Goal: Task Accomplishment & Management: Use online tool/utility

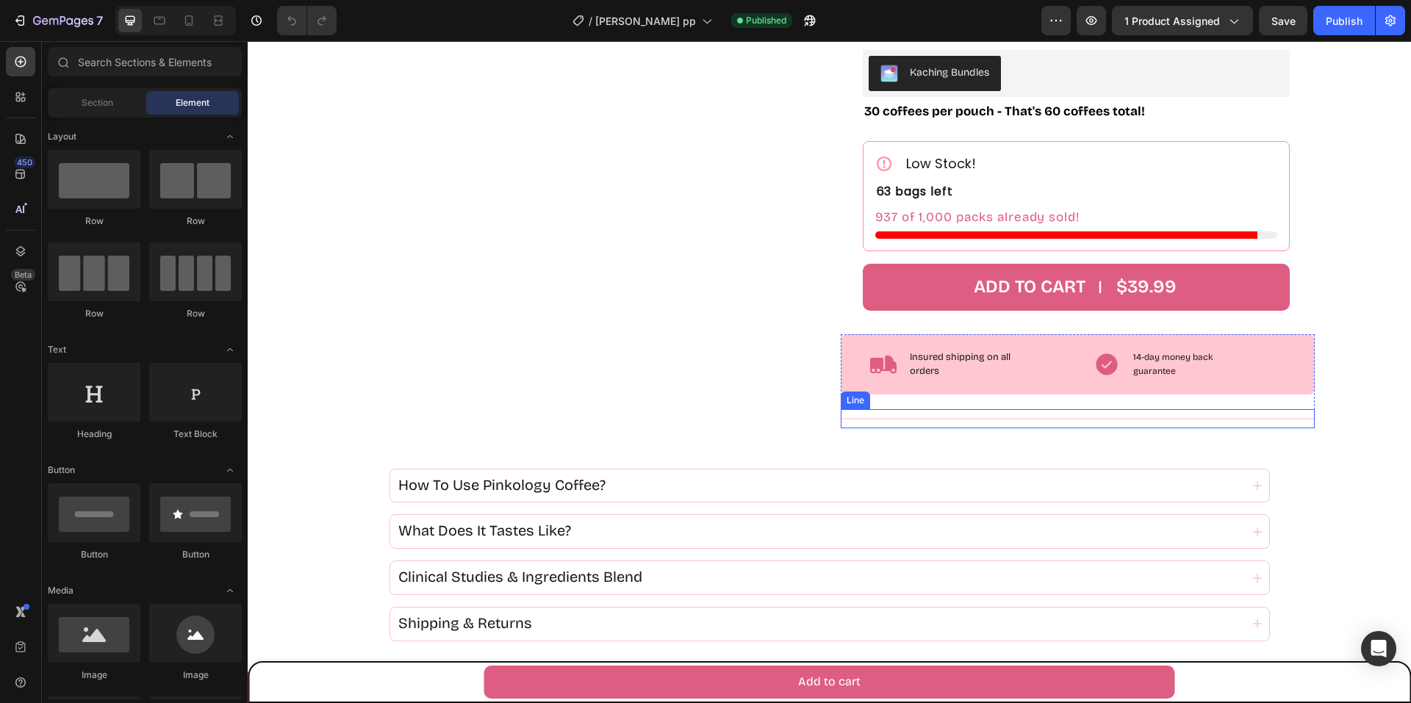
scroll to position [588, 0]
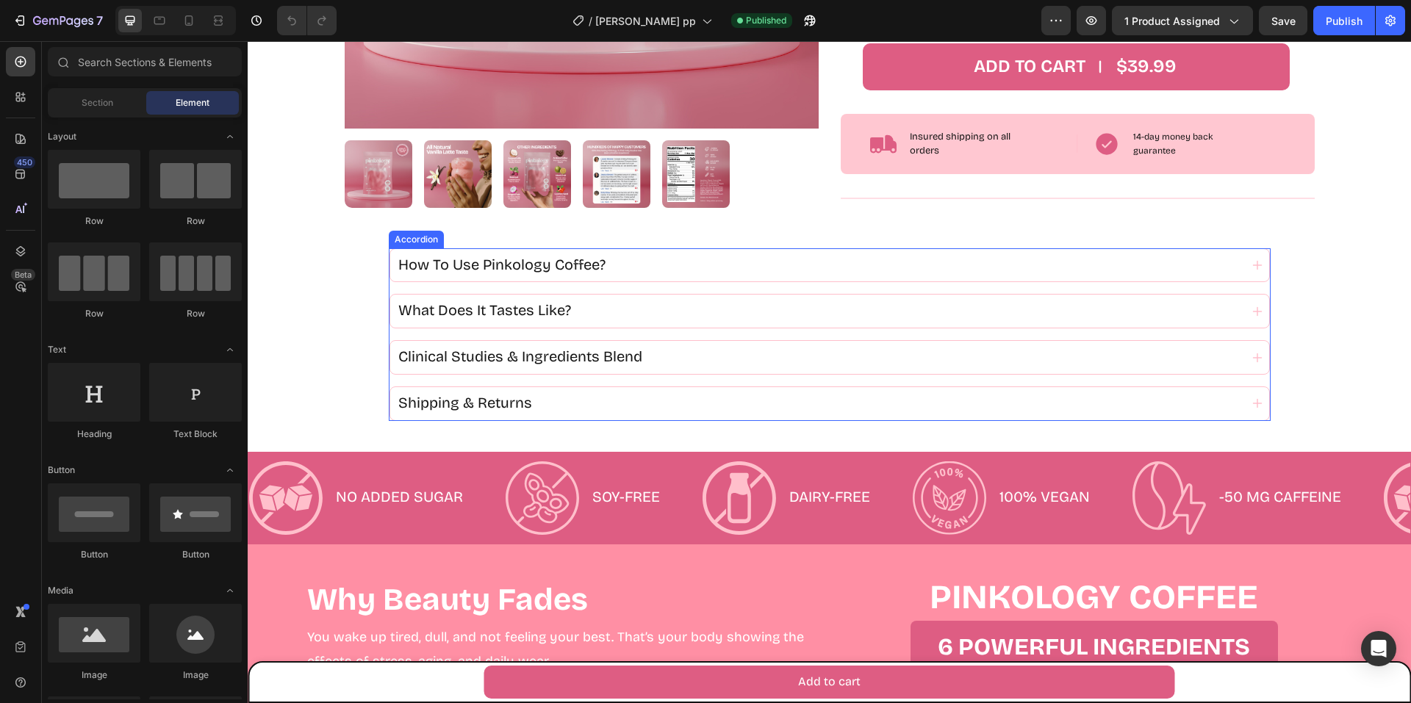
click at [650, 277] on div "How To Use Pinkology Coffee?" at bounding box center [829, 265] width 879 height 33
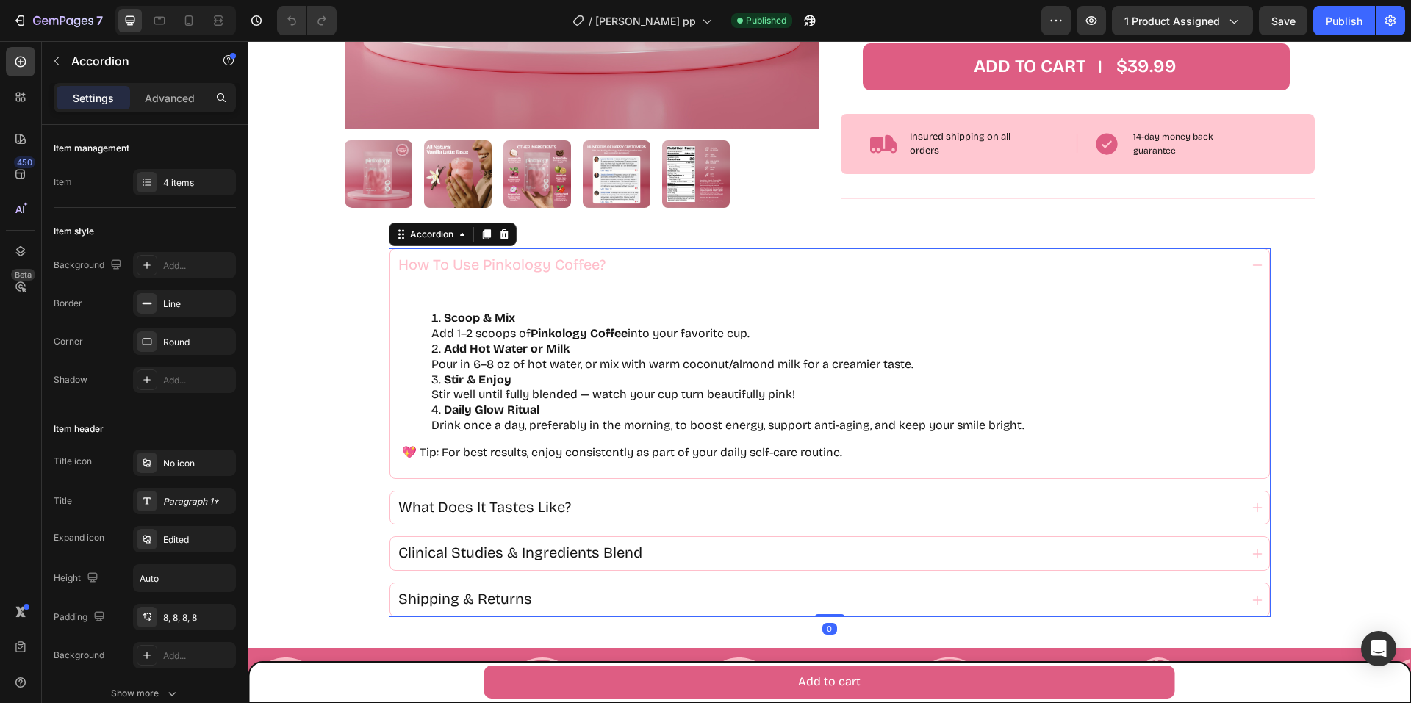
click at [641, 276] on div "How To Use Pinkology Coffee?" at bounding box center [818, 265] width 844 height 21
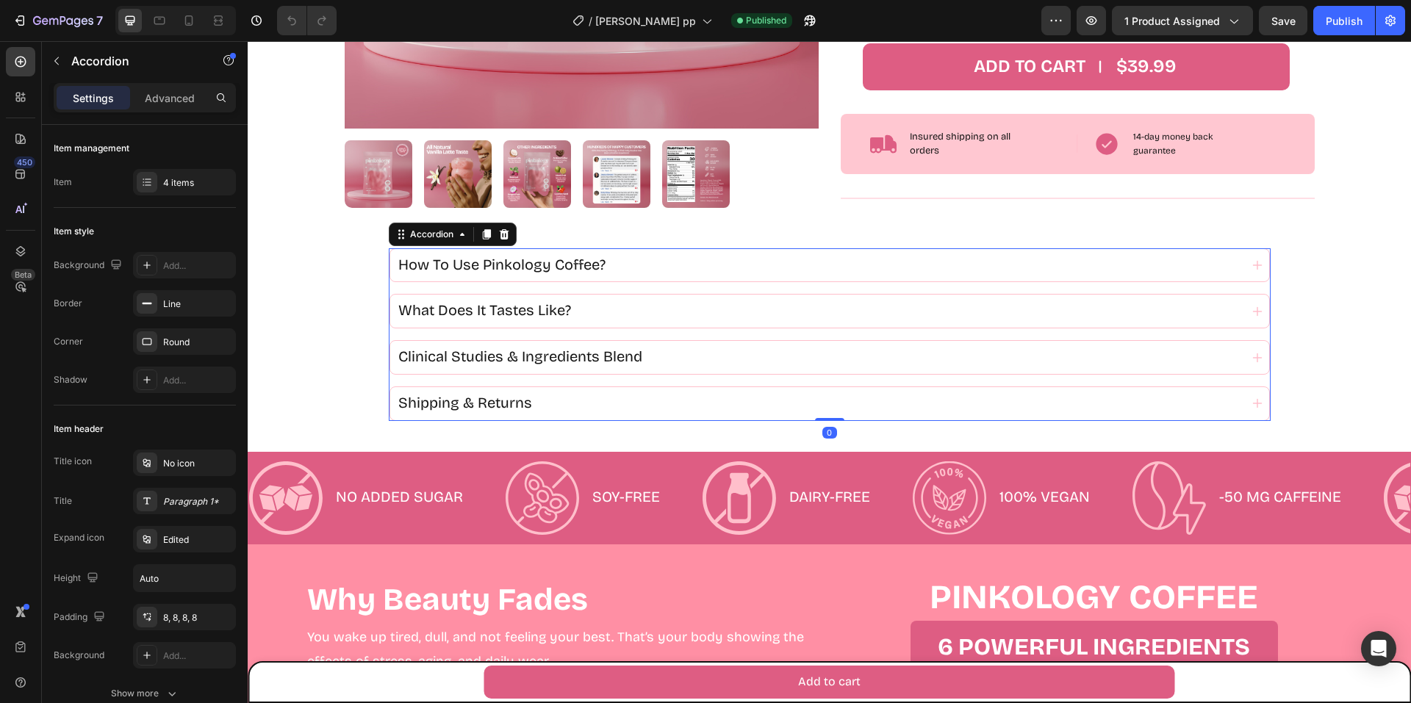
click at [558, 405] on div "Shipping & Returns" at bounding box center [818, 403] width 844 height 21
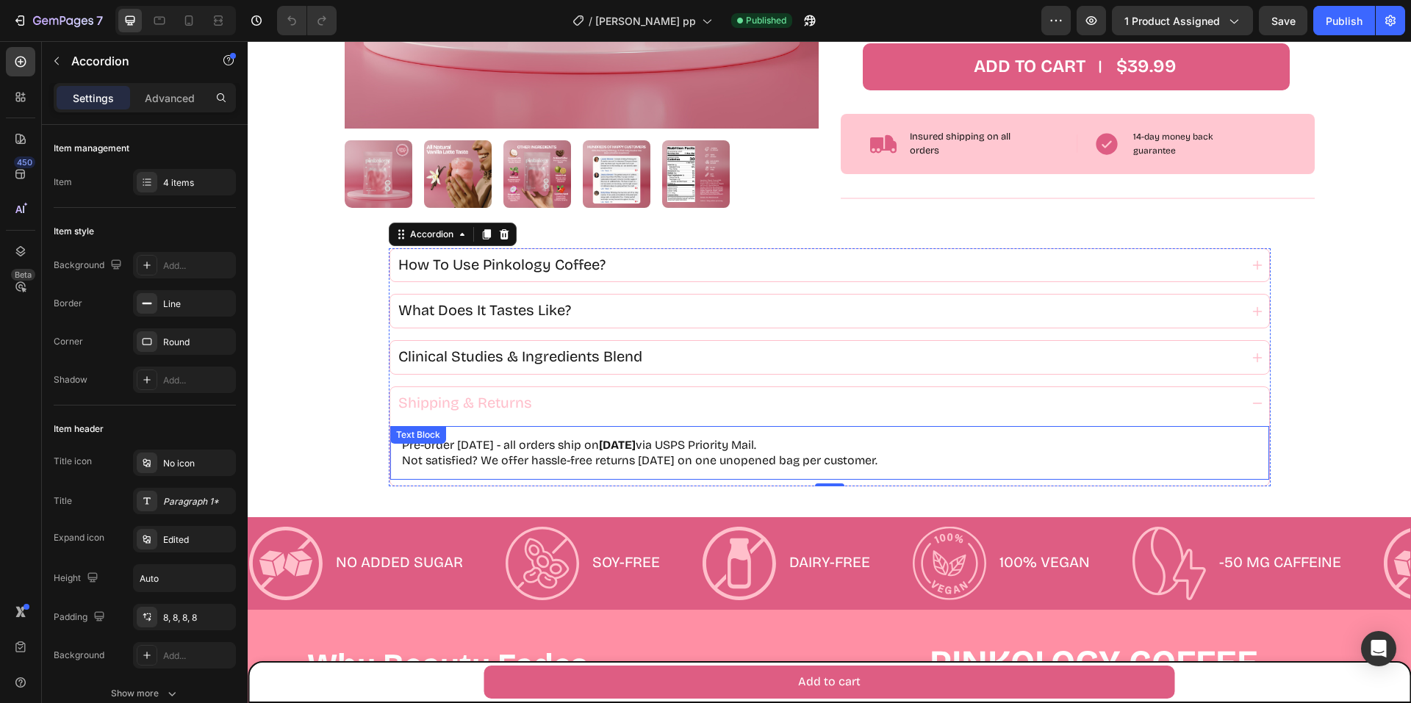
click at [634, 445] on strong "[DATE]" at bounding box center [617, 445] width 37 height 14
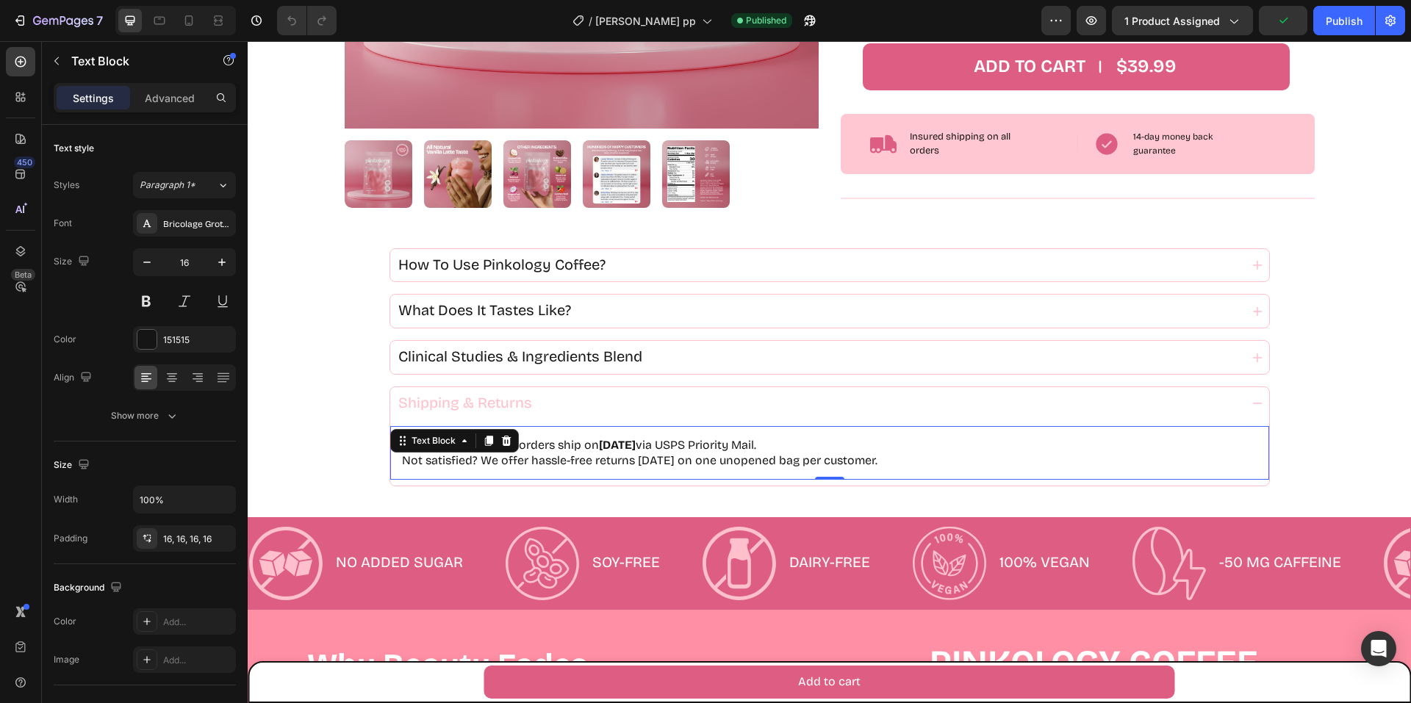
click at [636, 442] on strong "[DATE]" at bounding box center [617, 445] width 37 height 14
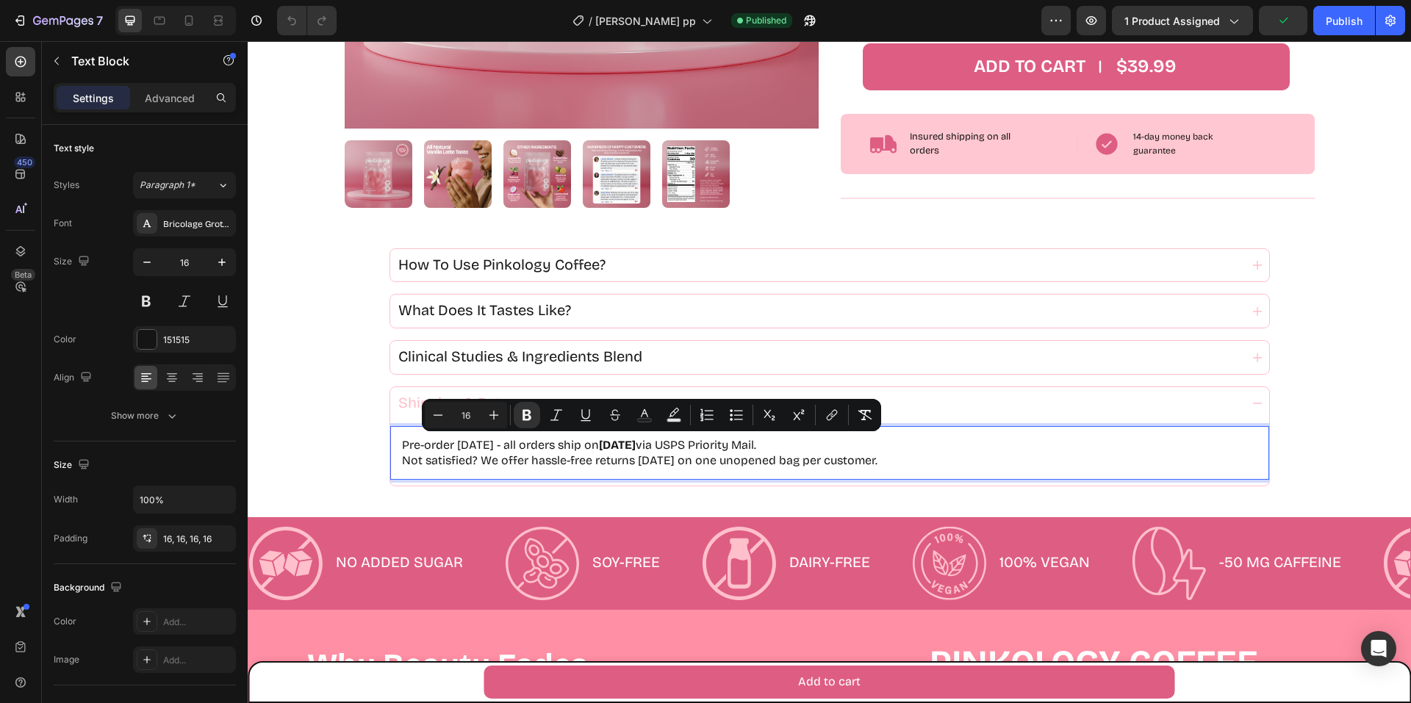
click at [636, 443] on strong "[DATE]" at bounding box center [617, 445] width 37 height 14
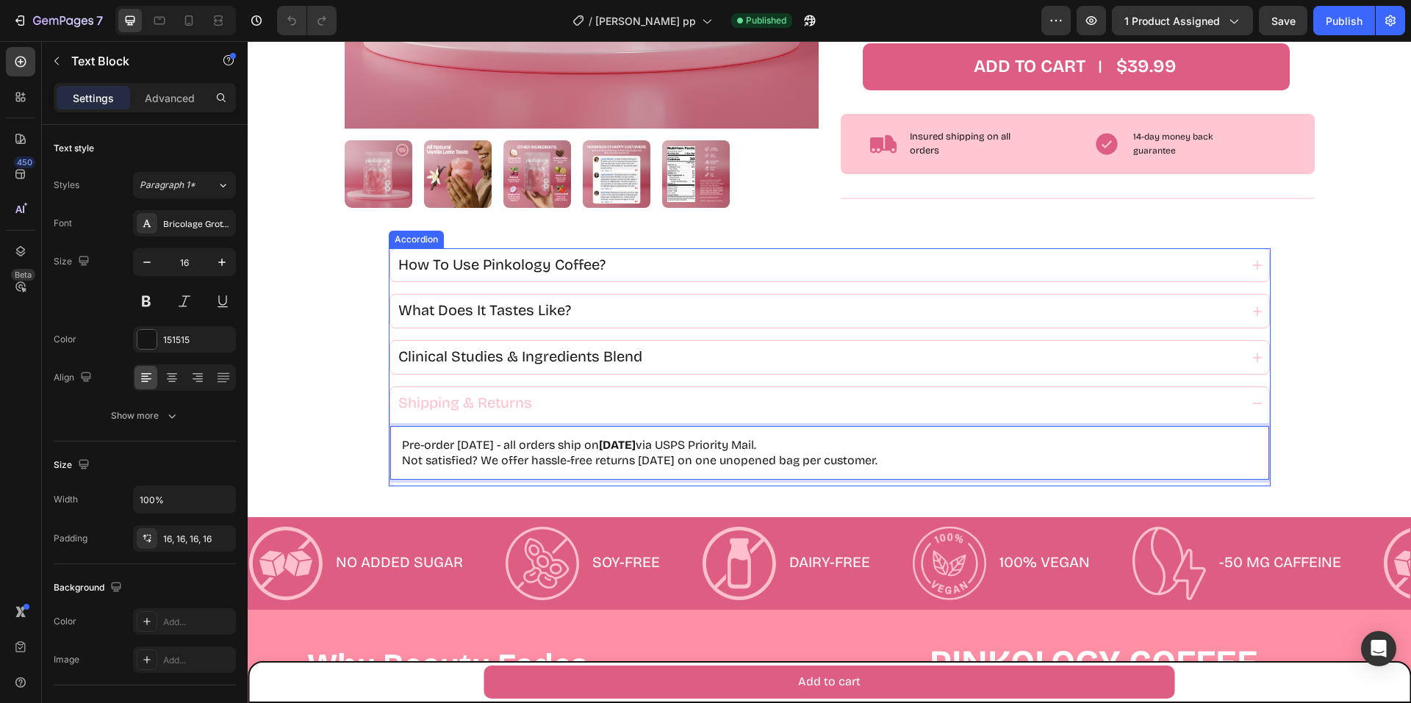
click at [1240, 403] on div "Shipping & Returns" at bounding box center [829, 403] width 879 height 33
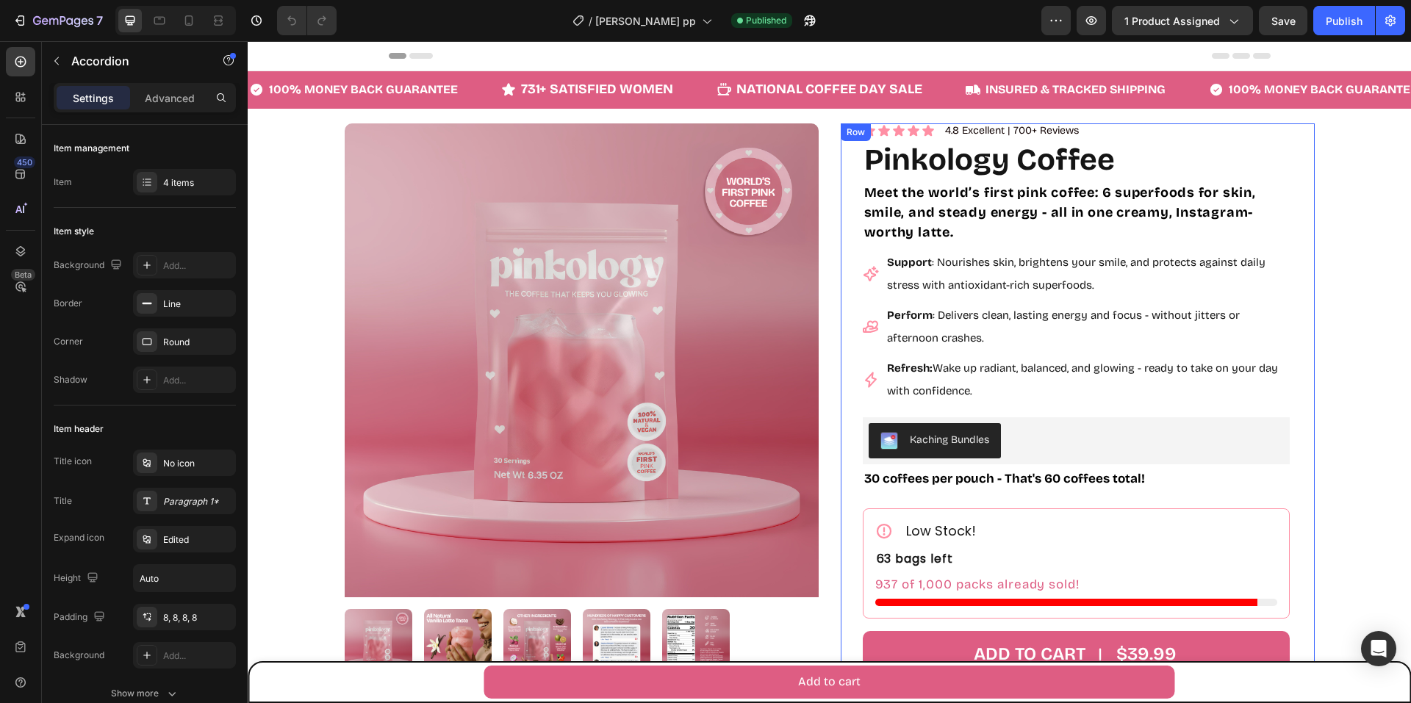
scroll to position [441, 0]
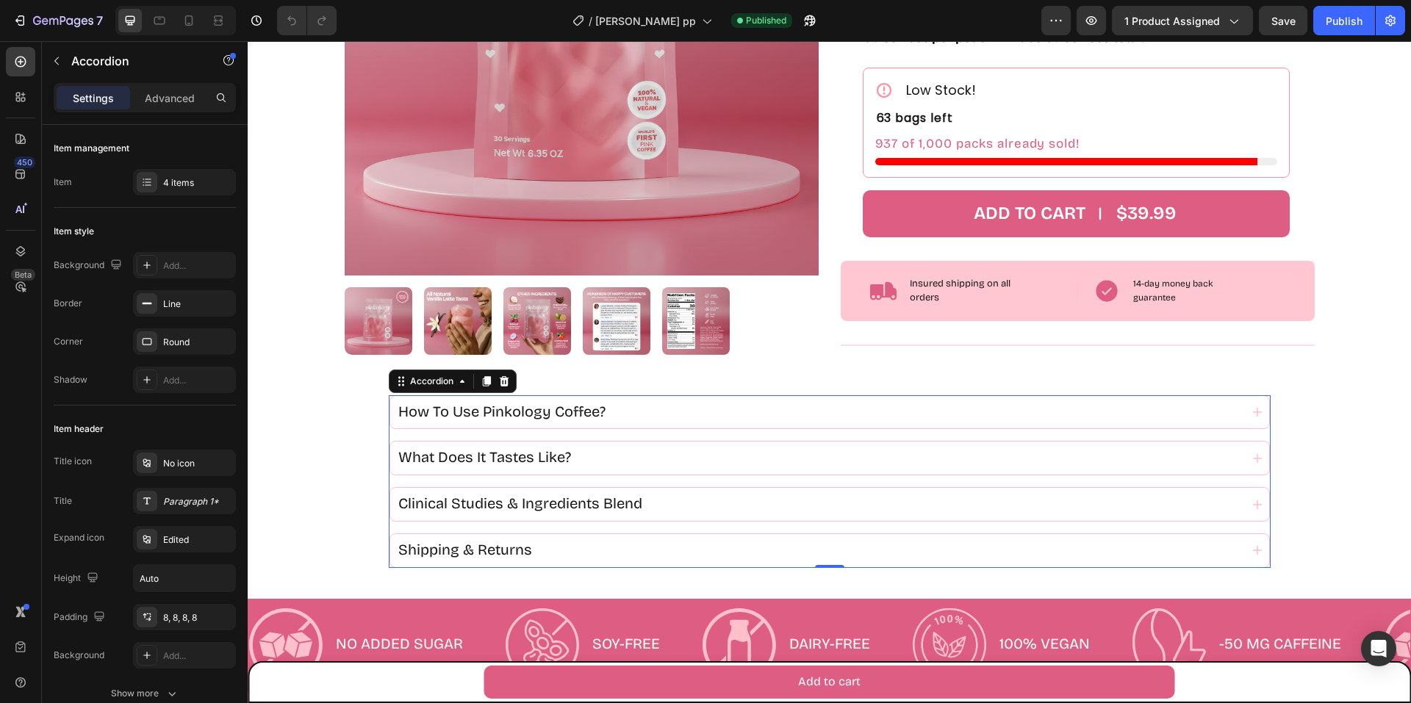
click at [520, 547] on span "Shipping & Returns" at bounding box center [465, 550] width 134 height 18
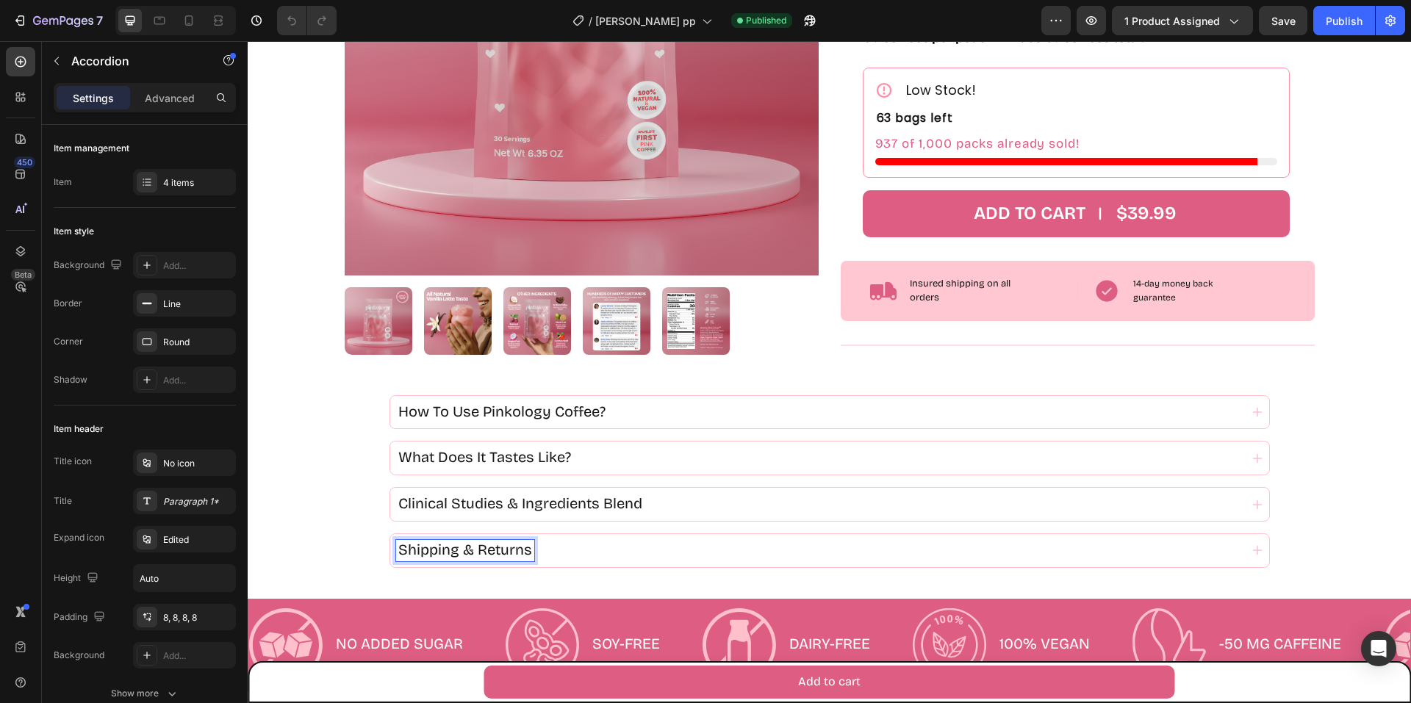
click at [600, 560] on div "Shipping & Returns" at bounding box center [818, 550] width 844 height 21
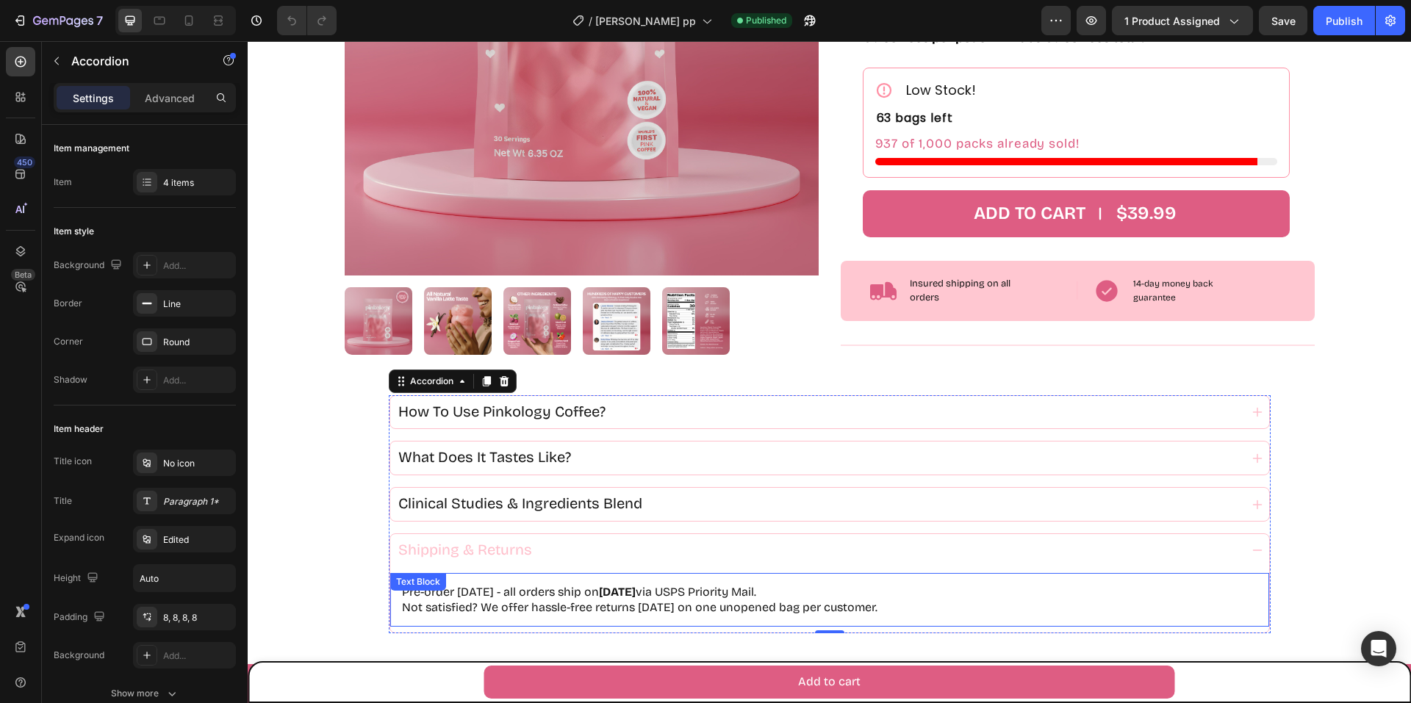
click at [636, 591] on strong "[DATE]" at bounding box center [617, 592] width 37 height 14
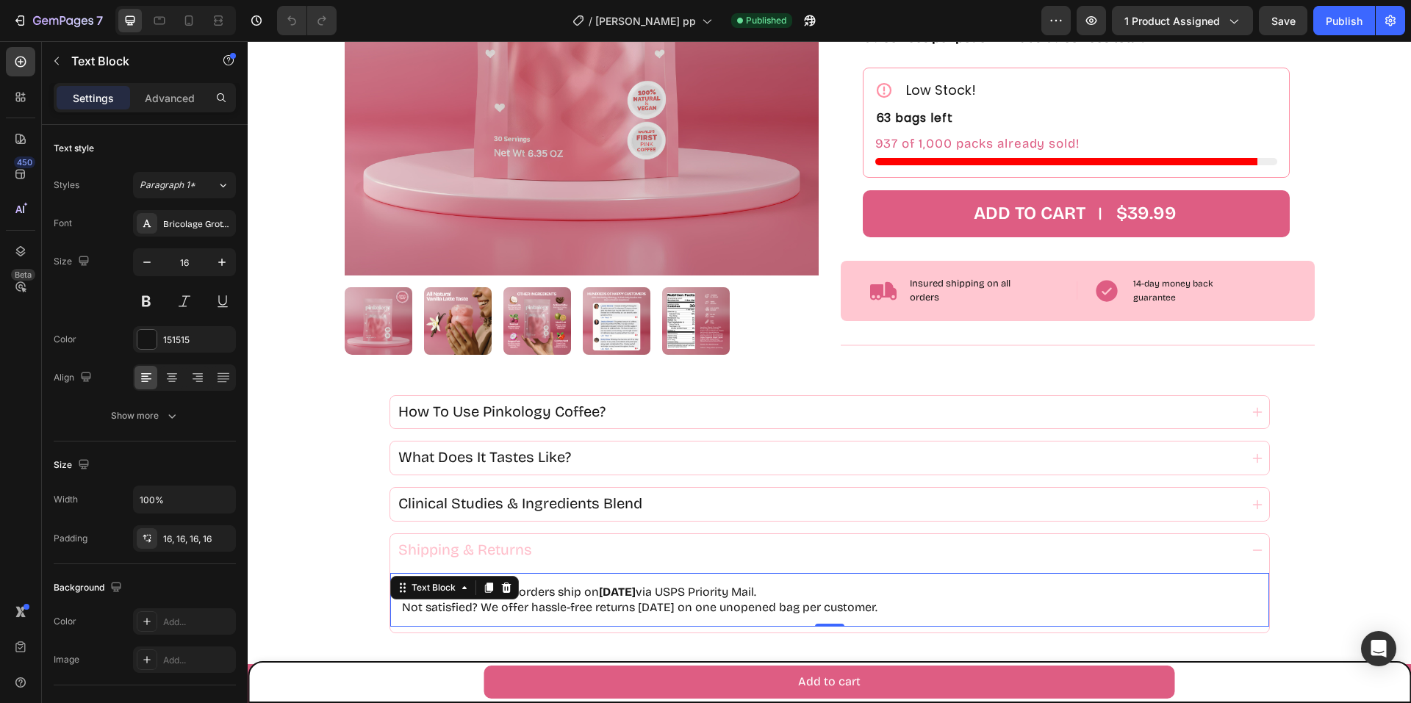
click at [636, 592] on strong "[DATE]" at bounding box center [617, 592] width 37 height 14
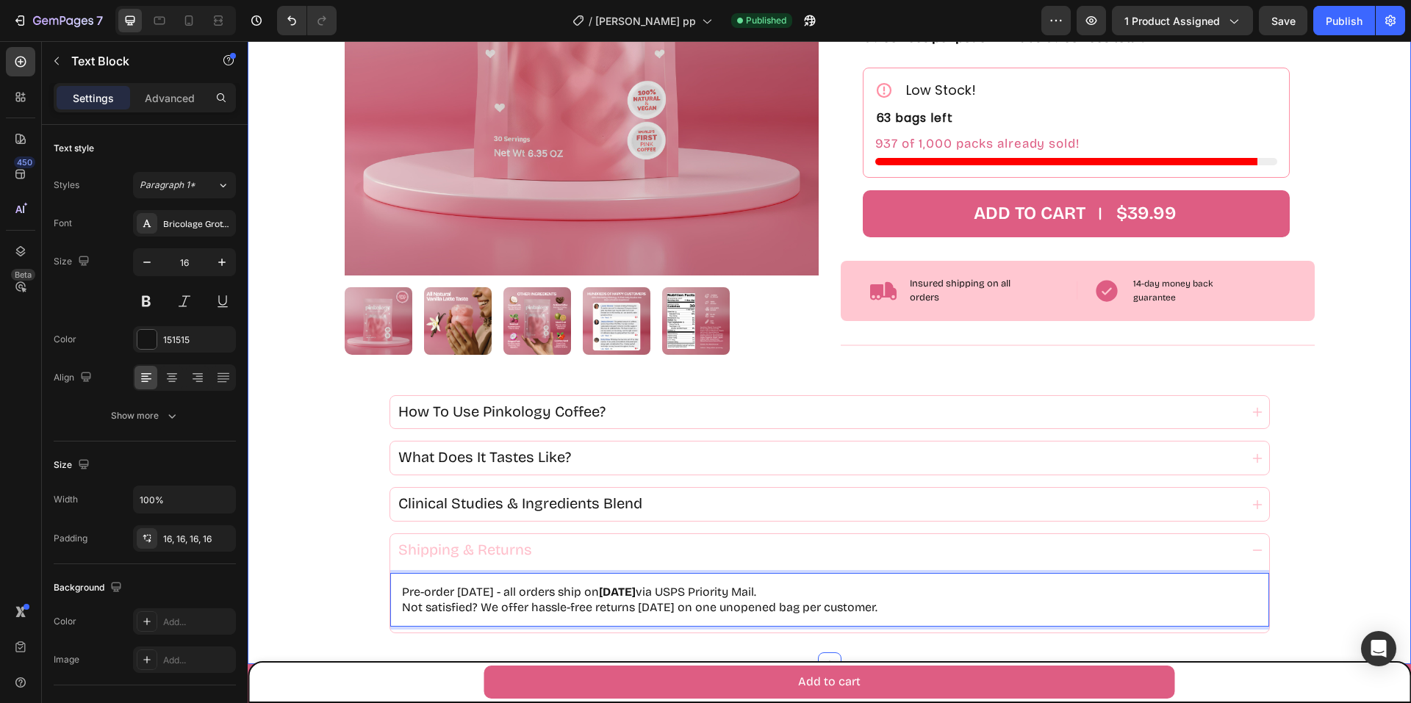
click at [1349, 525] on div "Product Images Icon Icon Icon Icon Icon Icon List 4.8 Excellent | 700+ Reviews …" at bounding box center [829, 166] width 1163 height 997
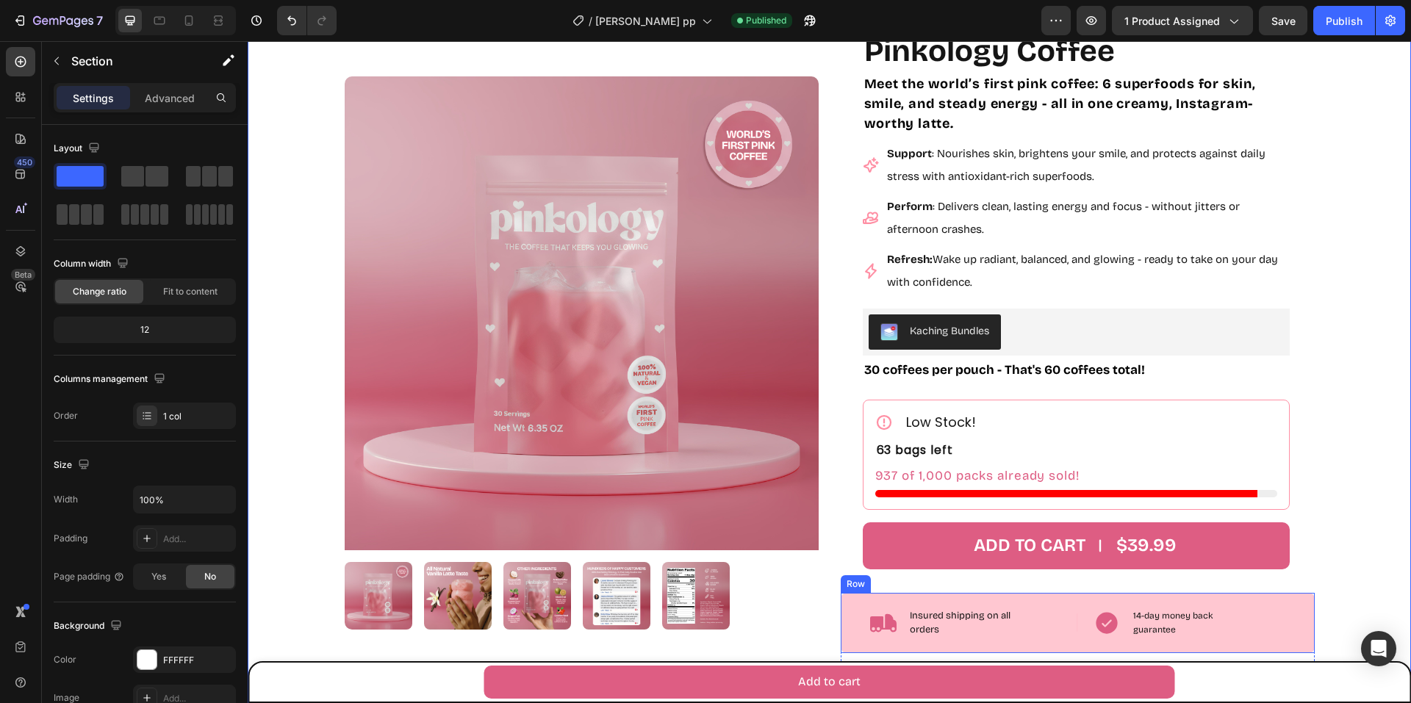
scroll to position [0, 0]
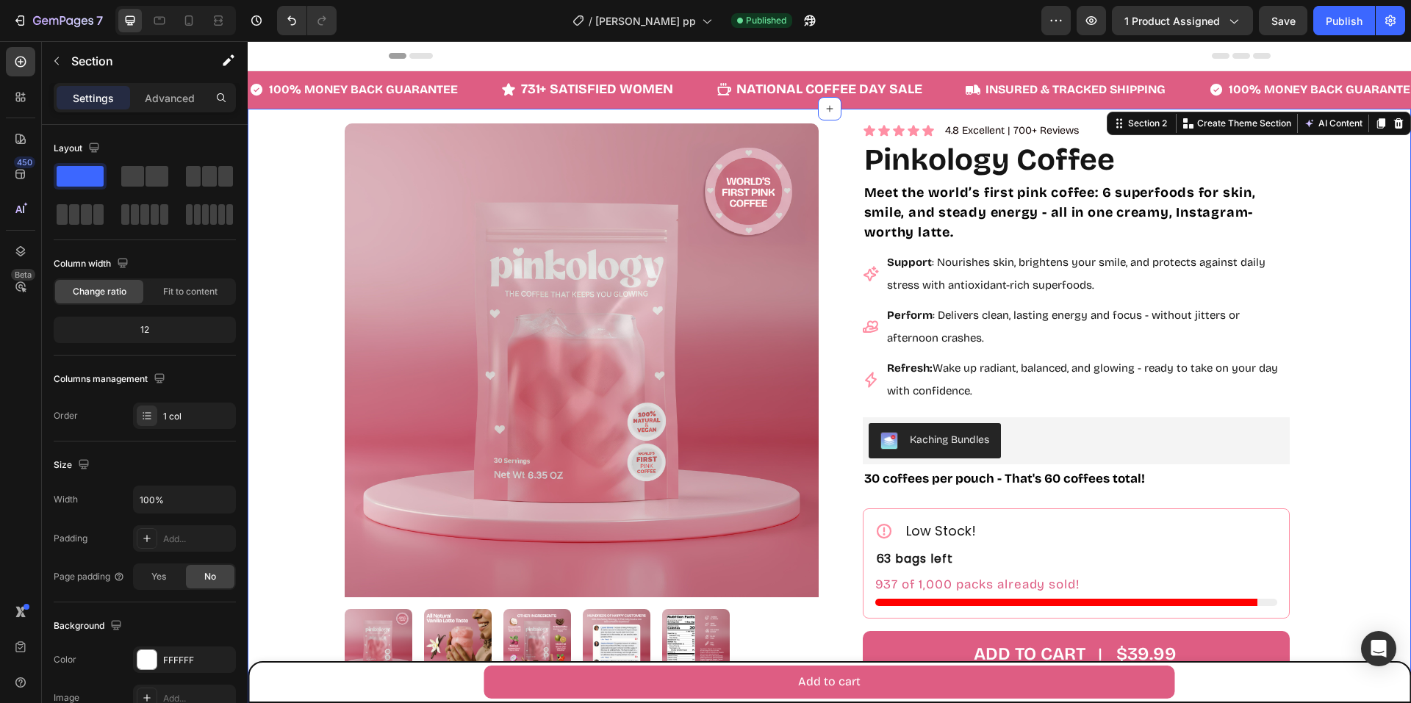
drag, startPoint x: 1273, startPoint y: 21, endPoint x: 1309, endPoint y: 21, distance: 35.3
click at [1275, 21] on span "Save" at bounding box center [1283, 21] width 24 height 12
click at [1345, 19] on div "Publish" at bounding box center [1344, 20] width 37 height 15
